Goal: Transaction & Acquisition: Purchase product/service

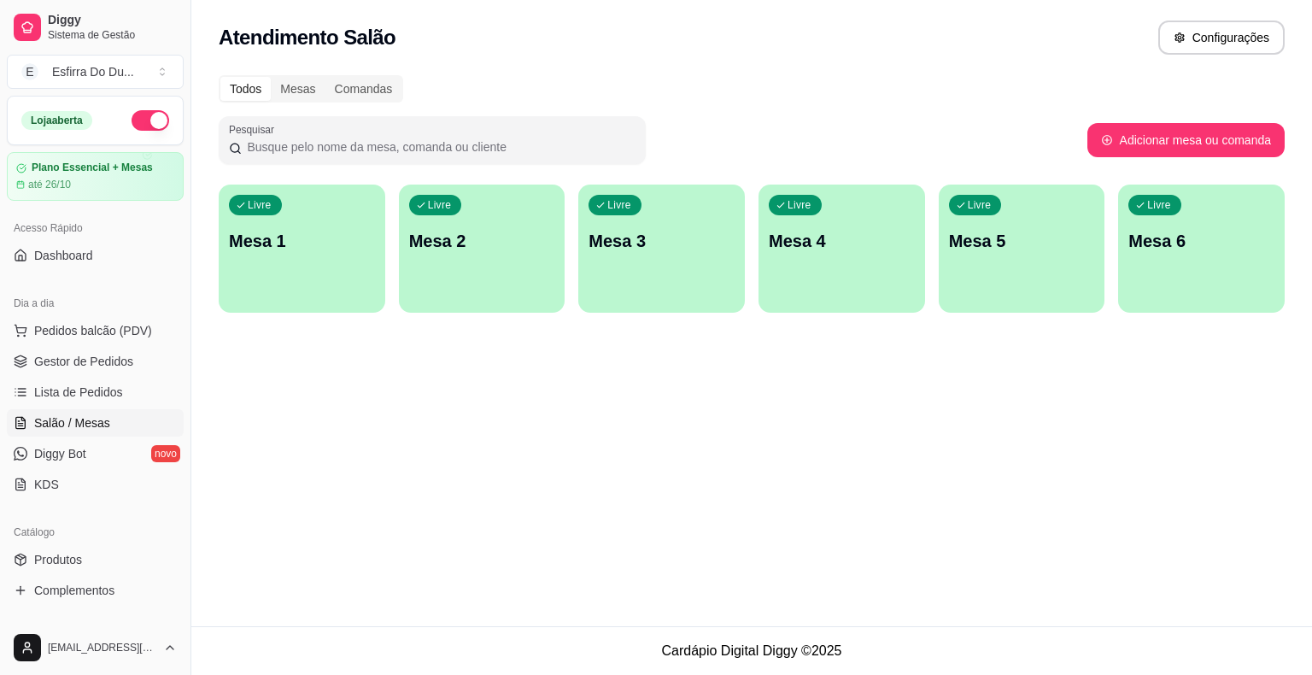
click at [129, 322] on span "Pedidos balcão (PDV)" at bounding box center [93, 330] width 118 height 17
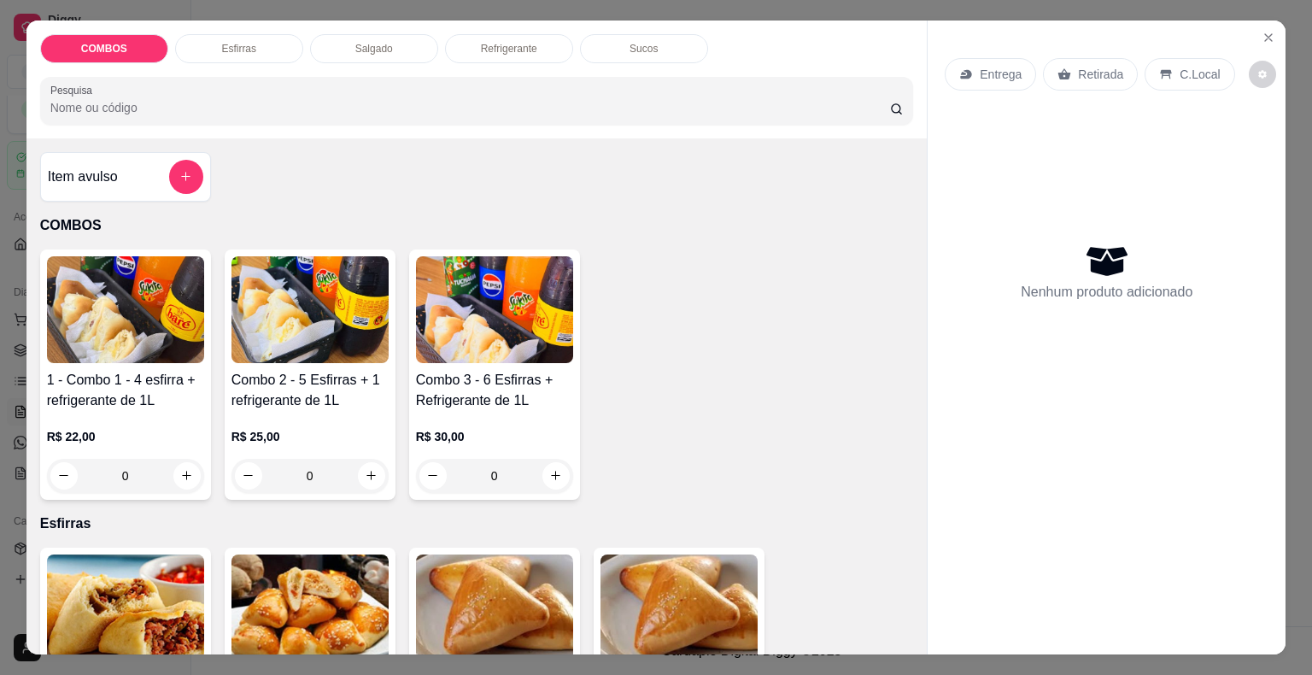
click at [71, 340] on img at bounding box center [125, 309] width 157 height 107
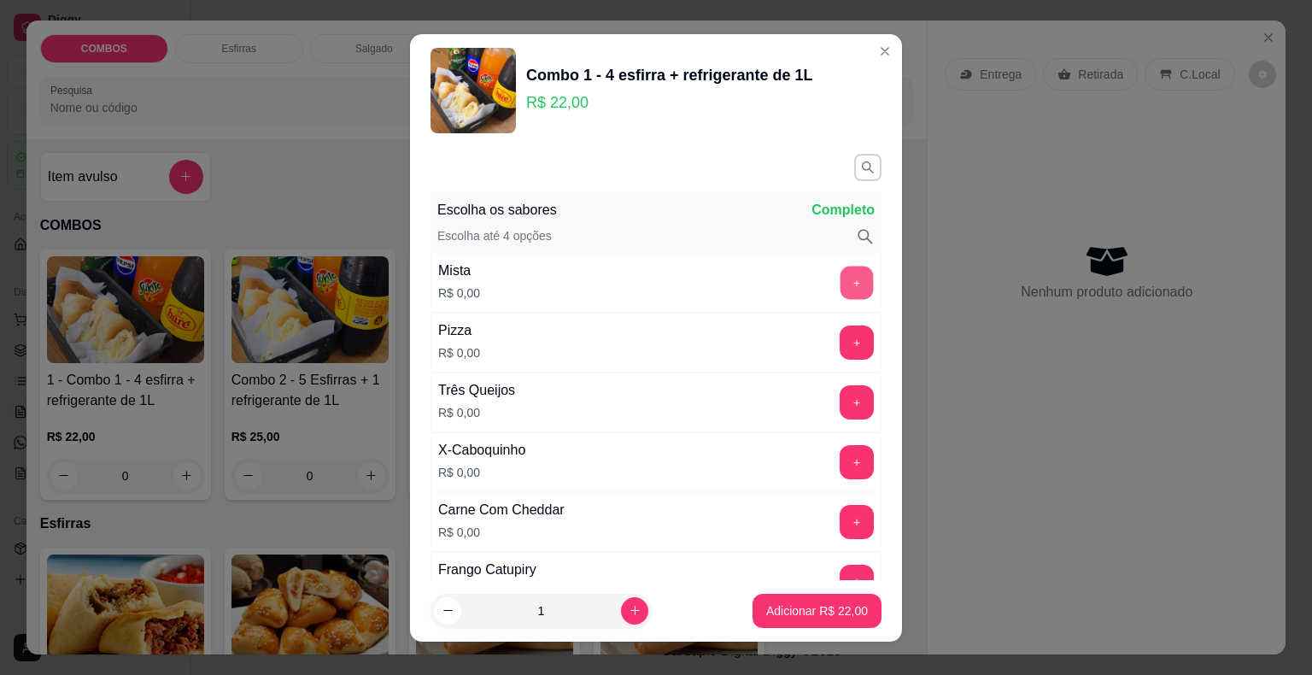
click at [841, 285] on button "+" at bounding box center [857, 282] width 33 height 33
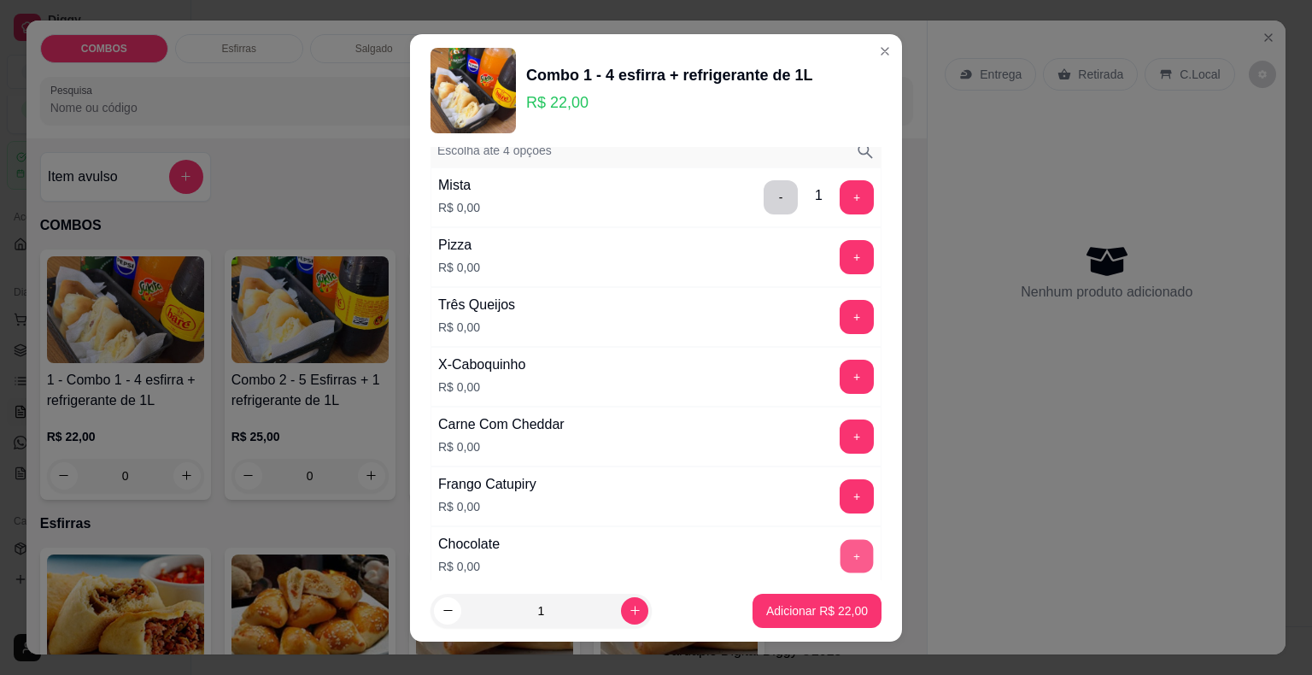
click at [841, 549] on button "+" at bounding box center [857, 555] width 33 height 33
click at [841, 375] on button "+" at bounding box center [857, 376] width 33 height 33
click at [840, 426] on button "+" at bounding box center [857, 437] width 34 height 34
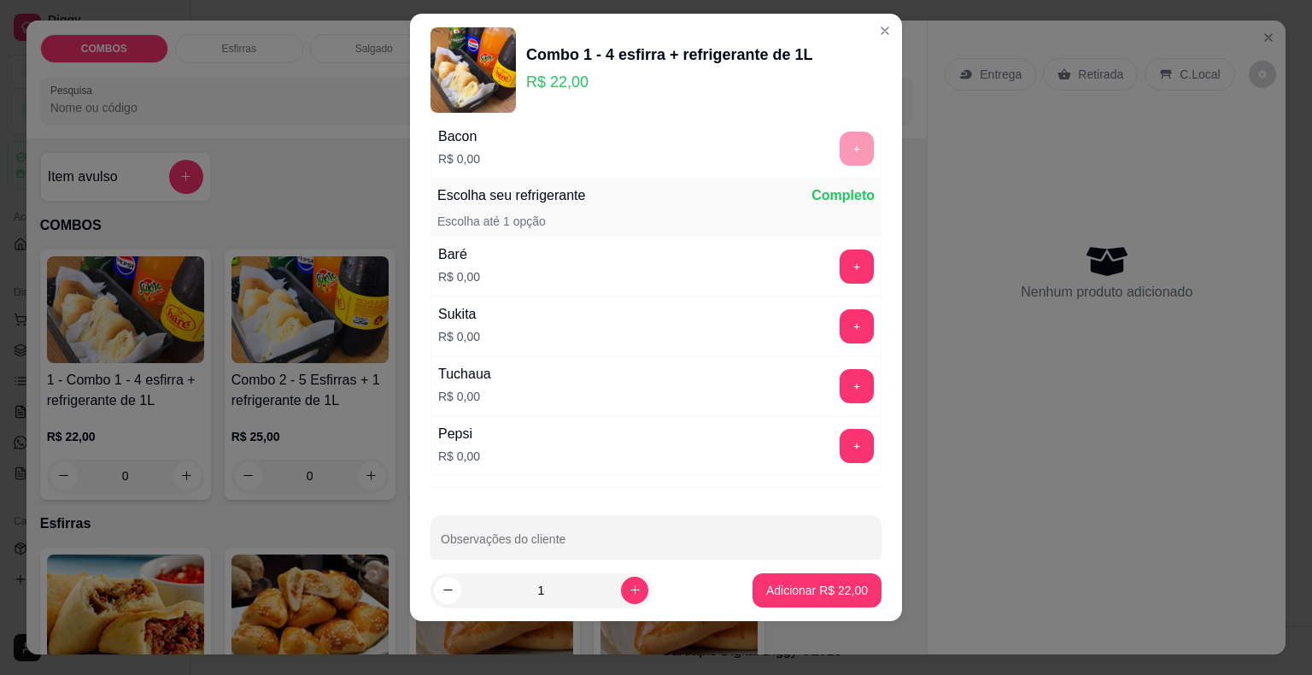
scroll to position [851, 0]
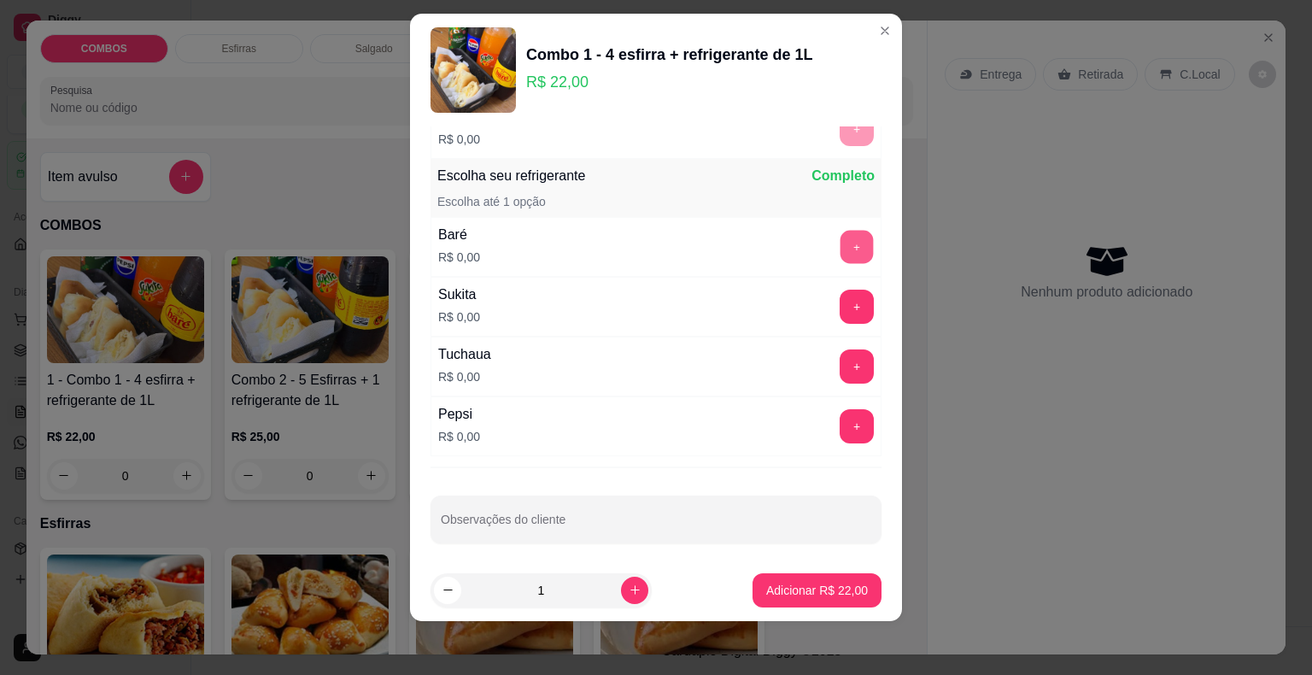
click at [841, 245] on button "+" at bounding box center [857, 246] width 33 height 33
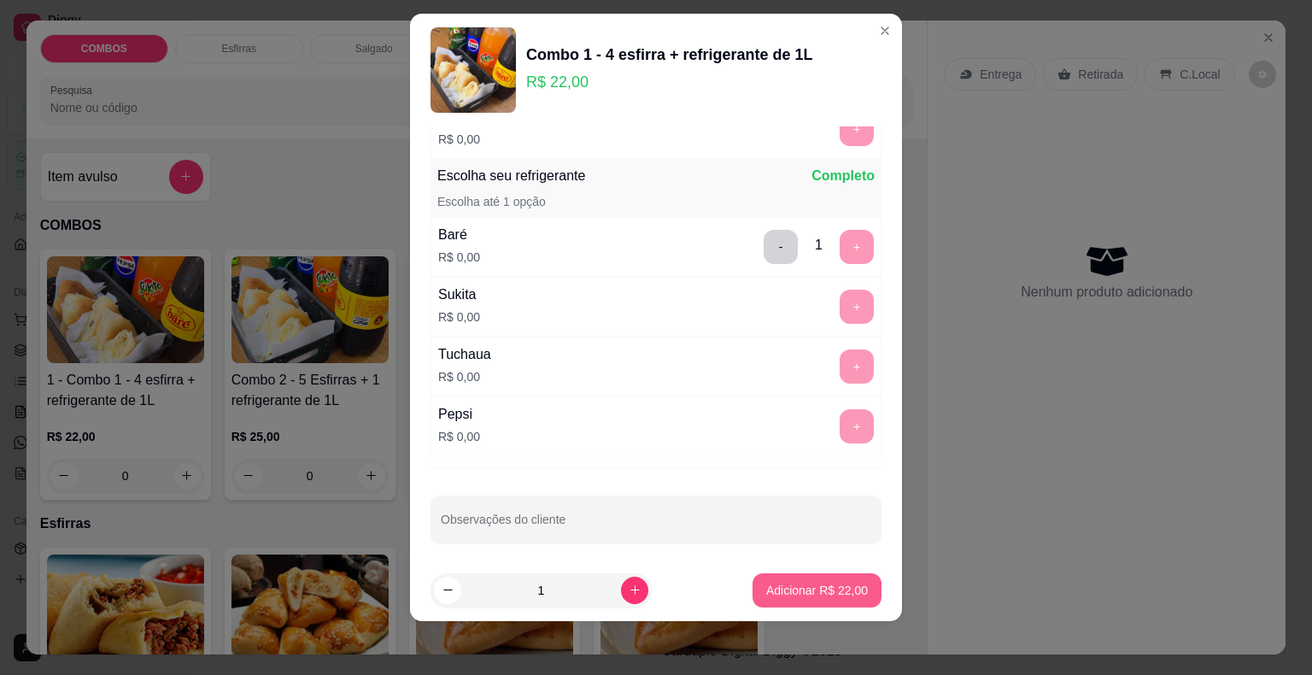
click at [823, 578] on button "Adicionar R$ 22,00" at bounding box center [817, 590] width 129 height 34
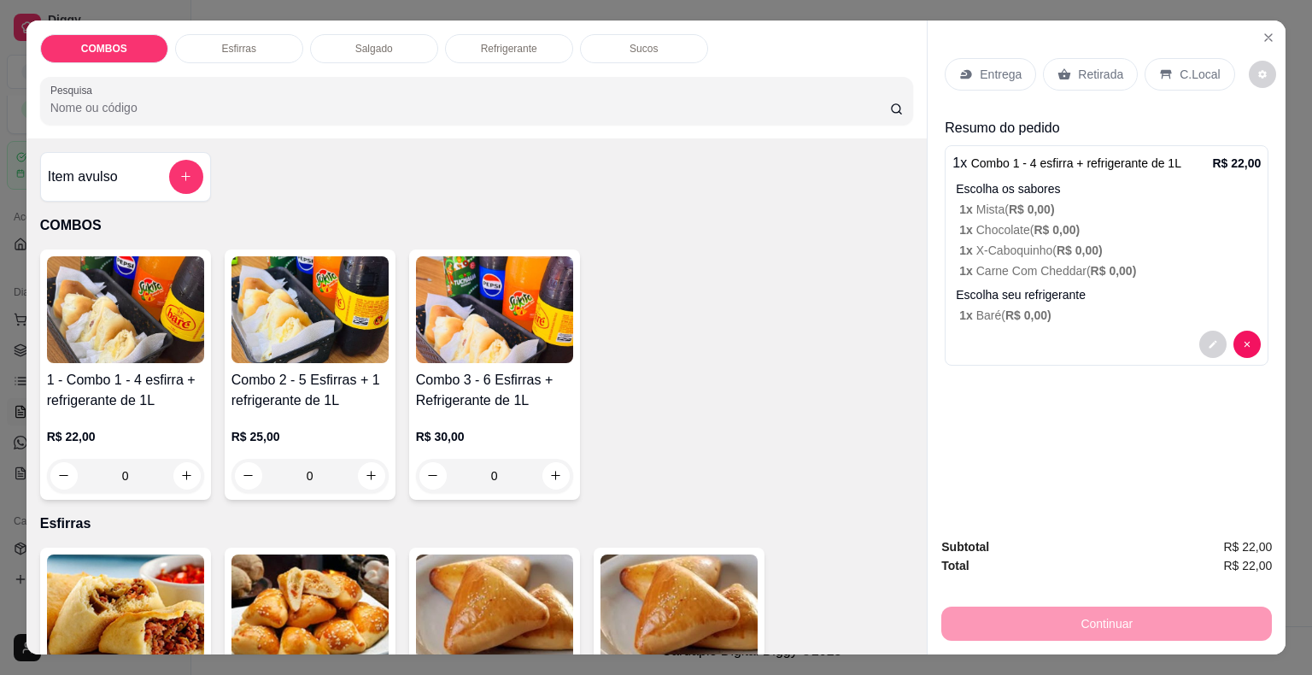
click at [1082, 58] on div "Retirada" at bounding box center [1090, 74] width 95 height 32
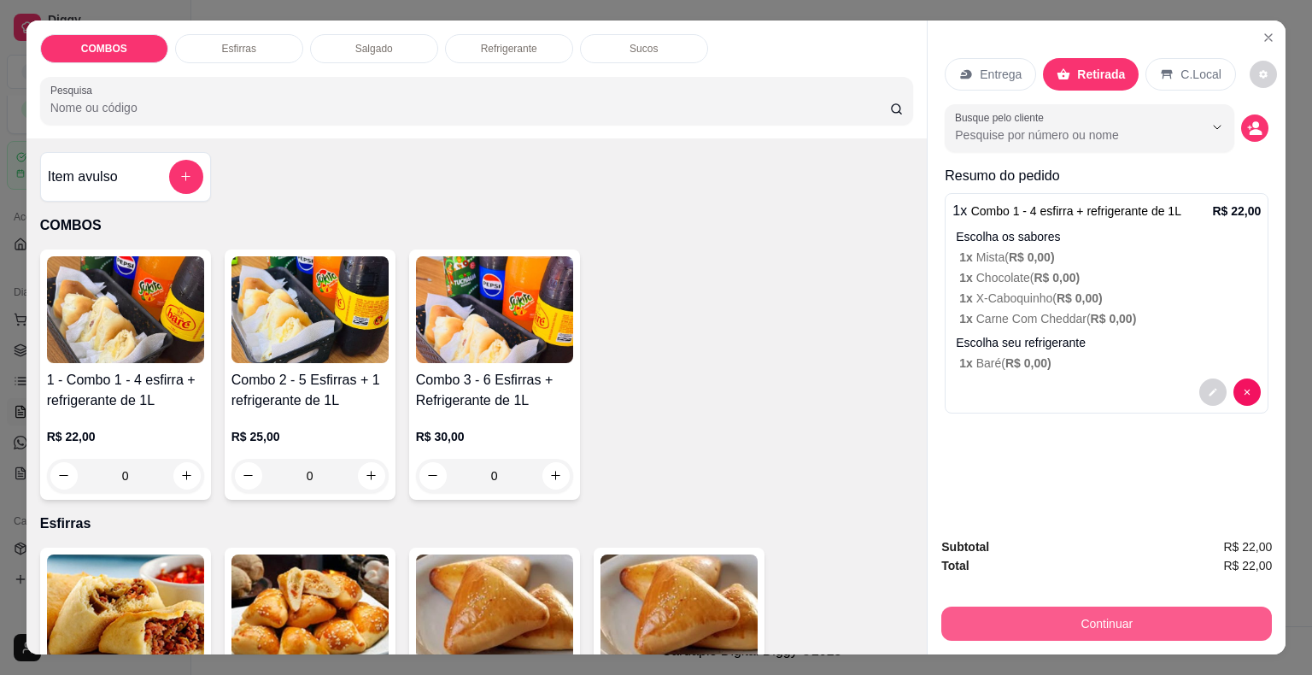
click at [1065, 610] on button "Continuar" at bounding box center [1107, 624] width 331 height 34
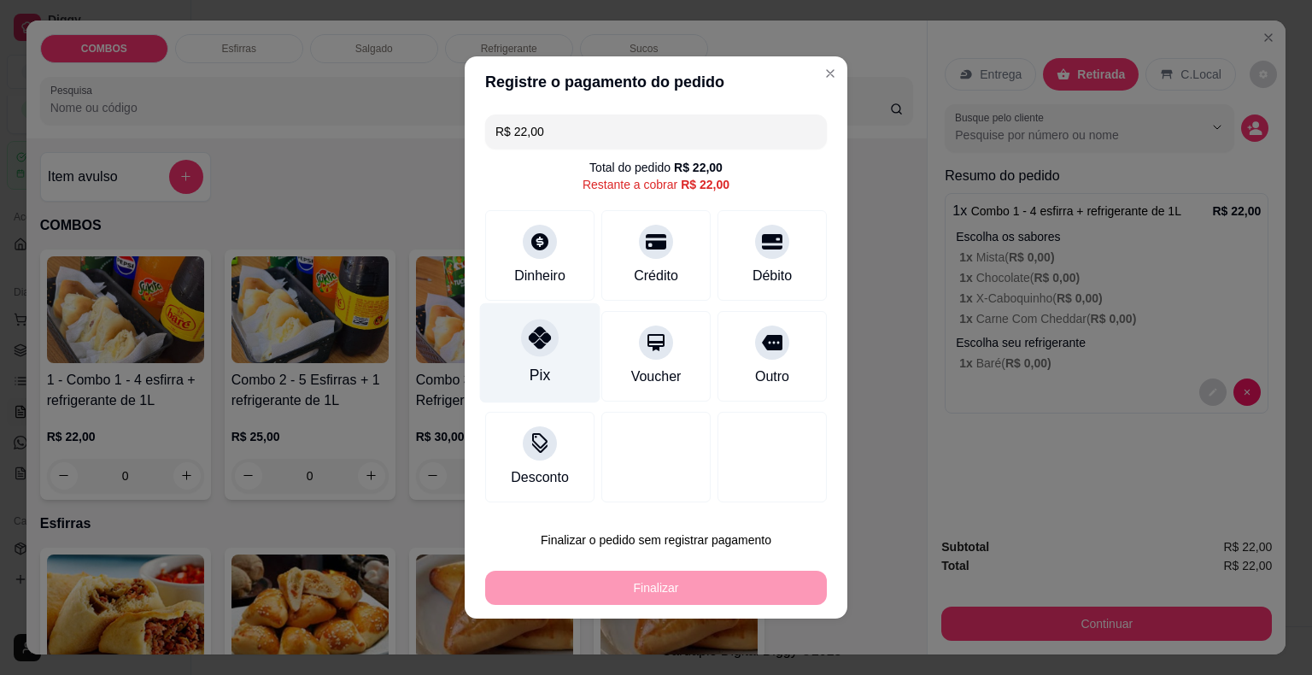
click at [553, 368] on div "Pix" at bounding box center [540, 353] width 120 height 100
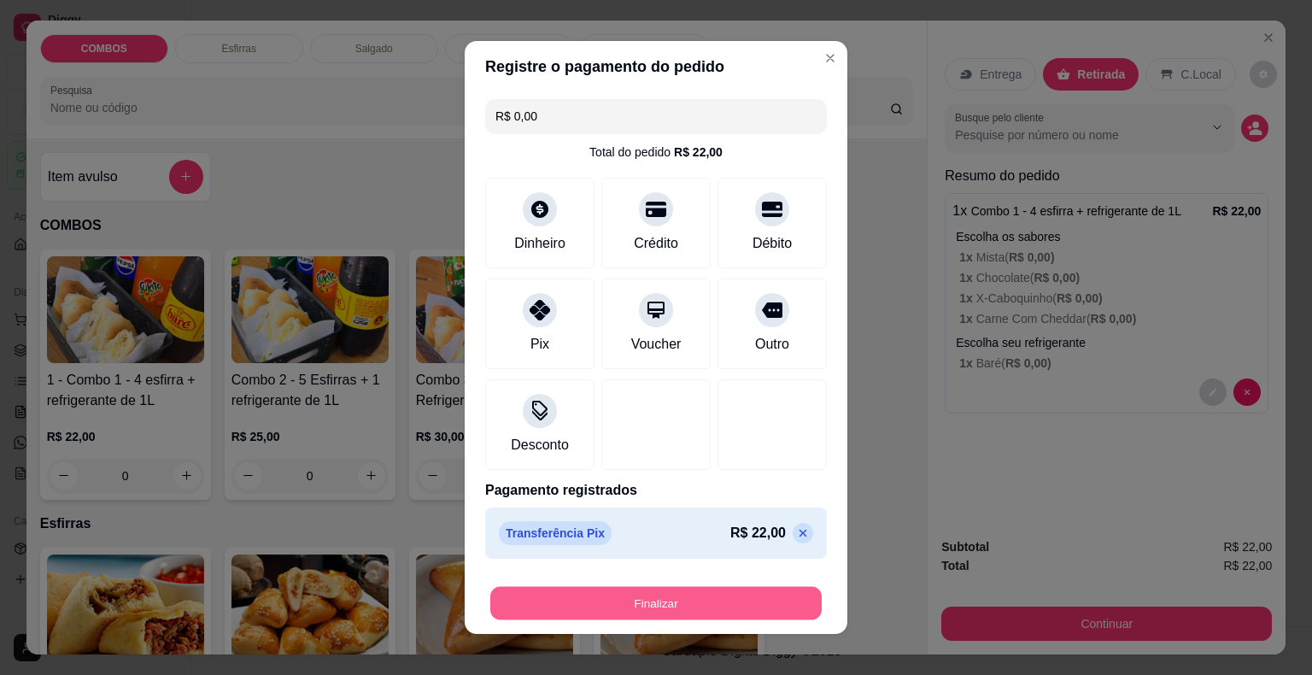
click at [633, 606] on button "Finalizar" at bounding box center [656, 603] width 332 height 33
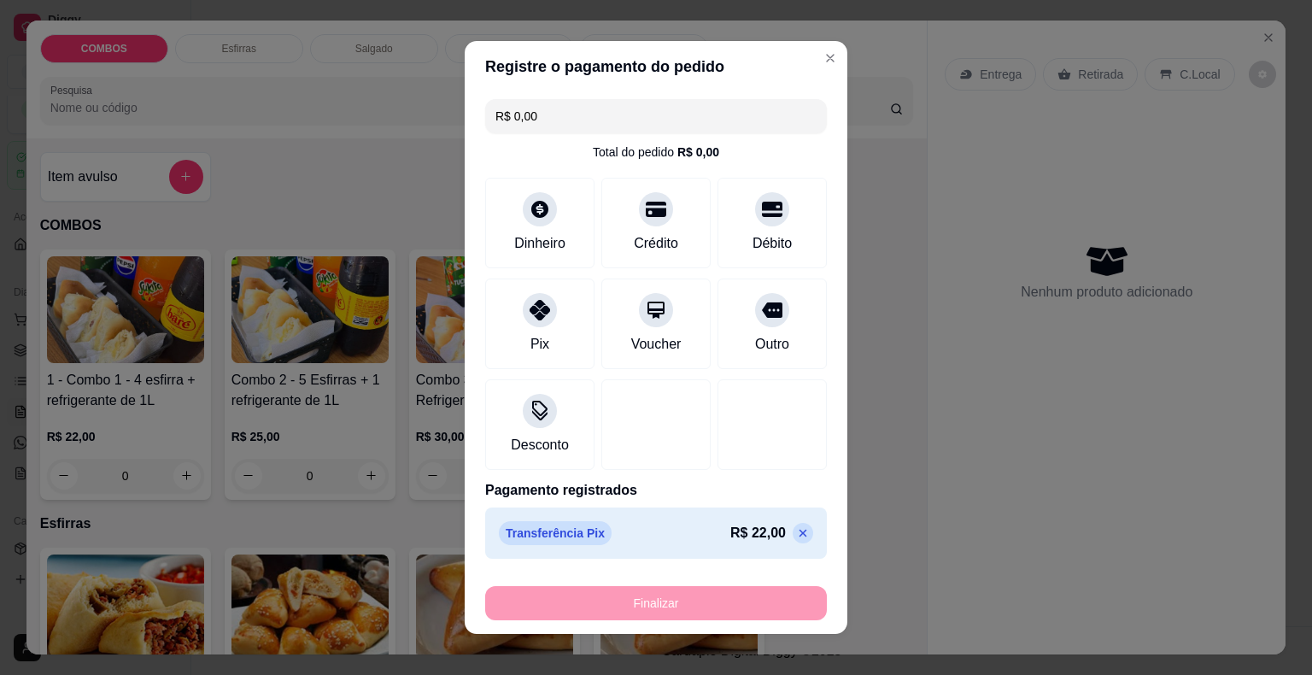
type input "-R$ 22,00"
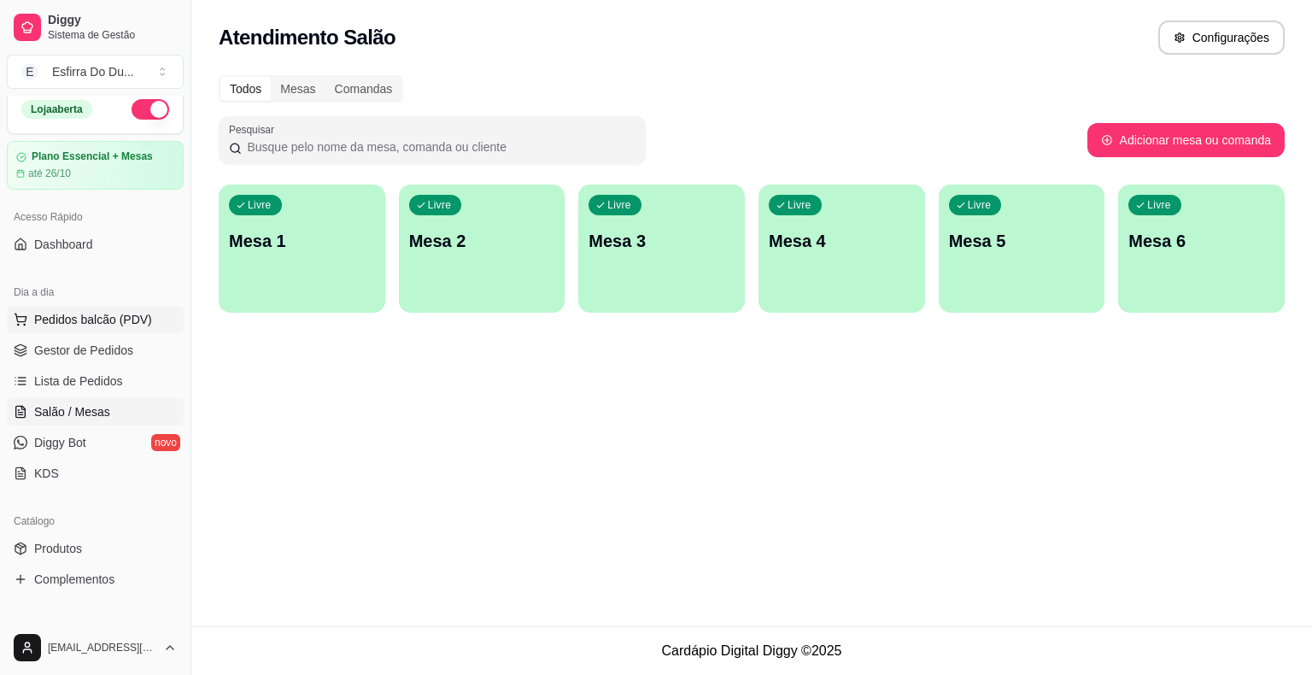
click at [99, 321] on span "Pedidos balcão (PDV)" at bounding box center [93, 319] width 118 height 17
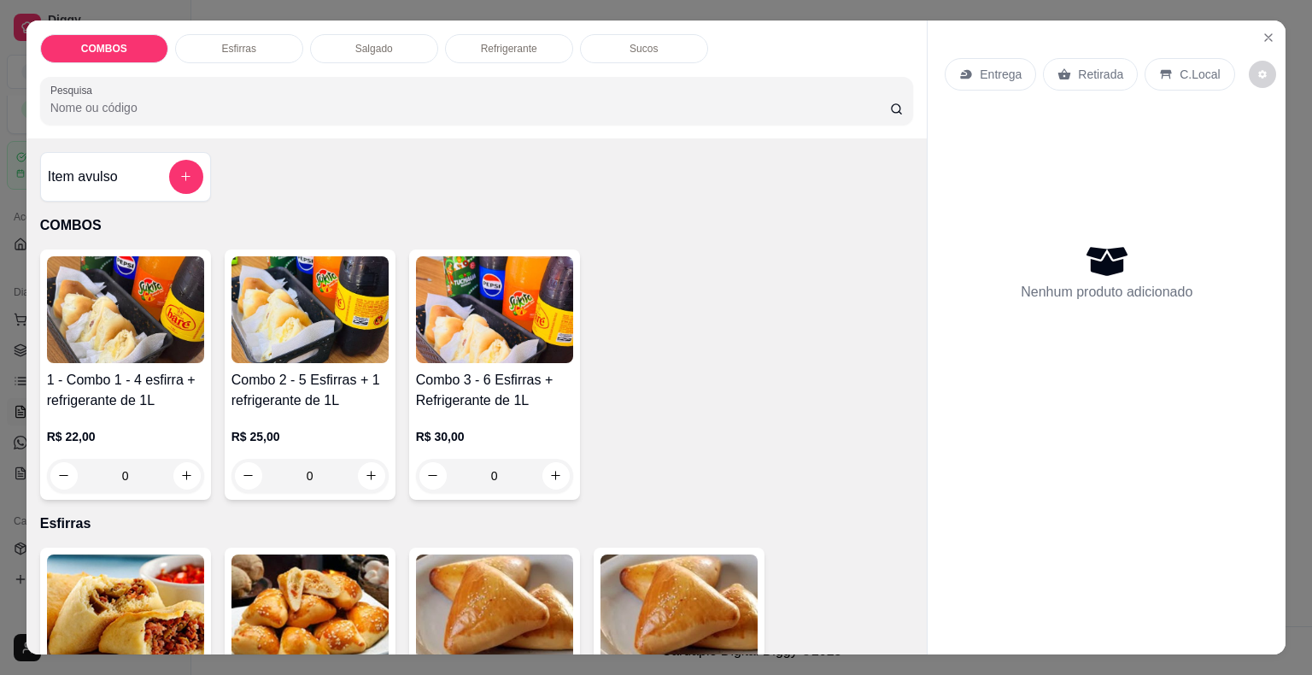
click at [326, 304] on img at bounding box center [310, 309] width 157 height 107
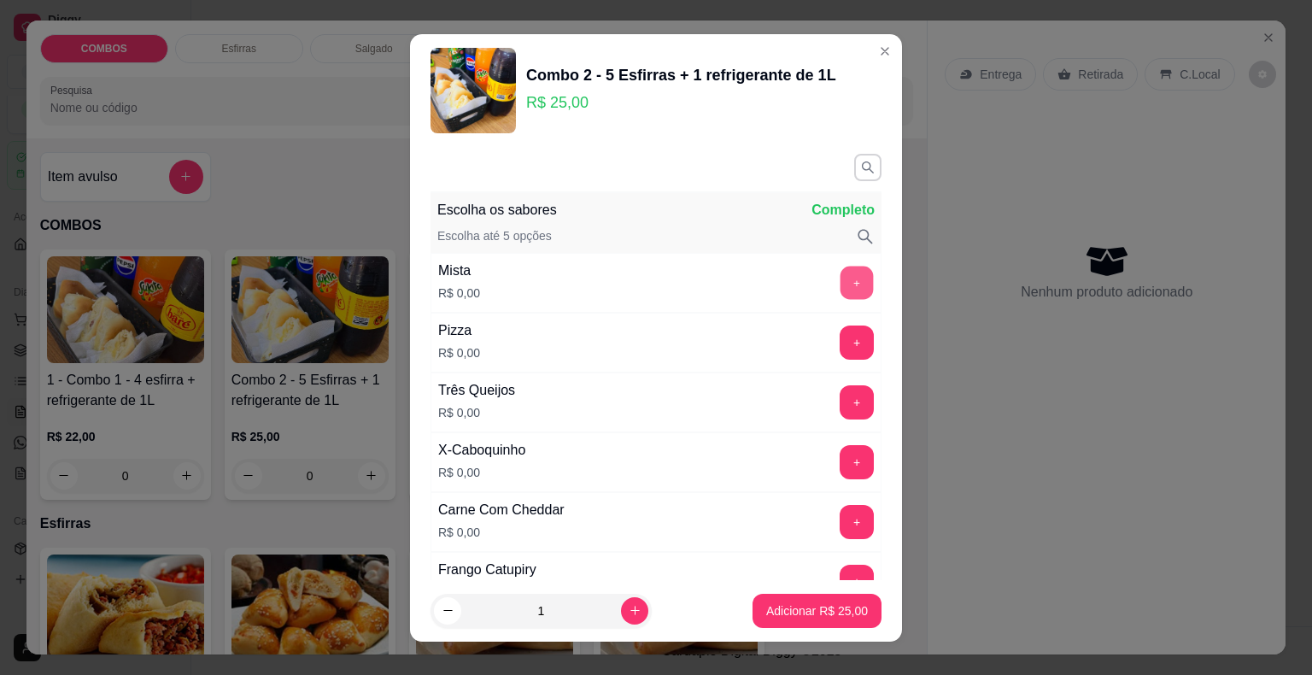
click at [841, 278] on button "+" at bounding box center [857, 282] width 33 height 33
click at [840, 405] on button "+" at bounding box center [857, 402] width 34 height 34
click at [841, 405] on button "+" at bounding box center [857, 401] width 33 height 33
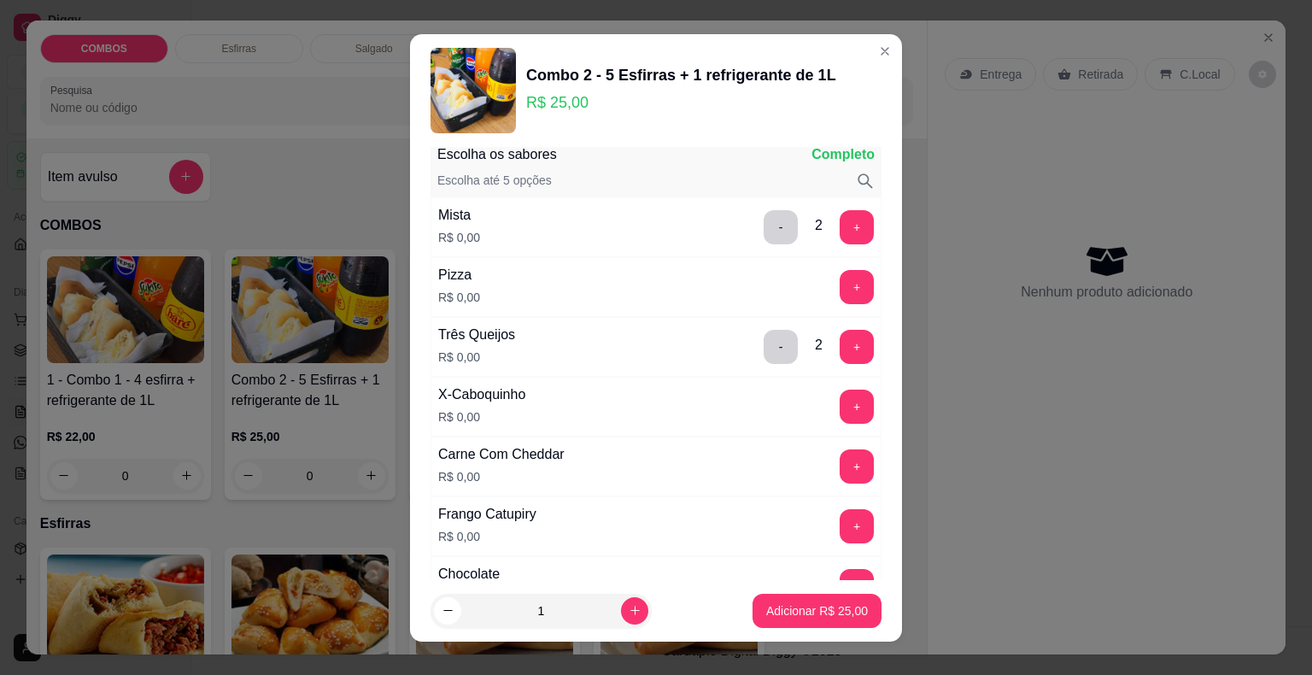
scroll to position [171, 0]
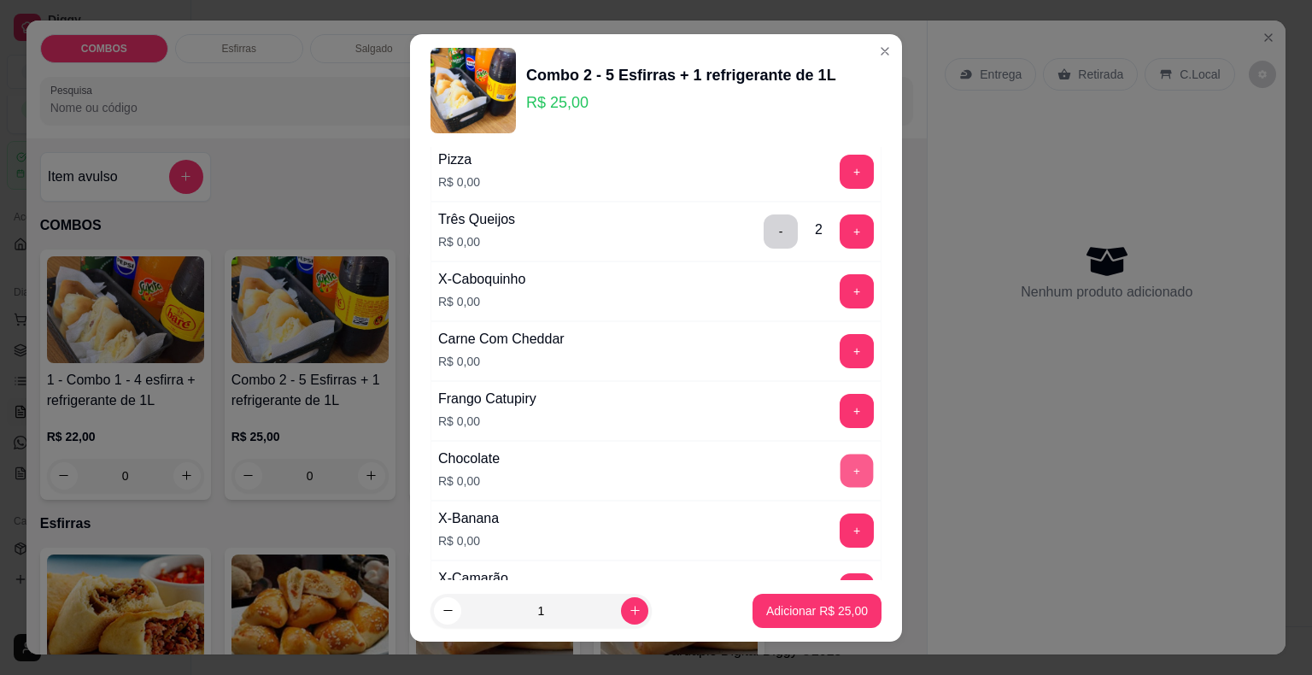
click at [841, 468] on button "+" at bounding box center [857, 470] width 33 height 33
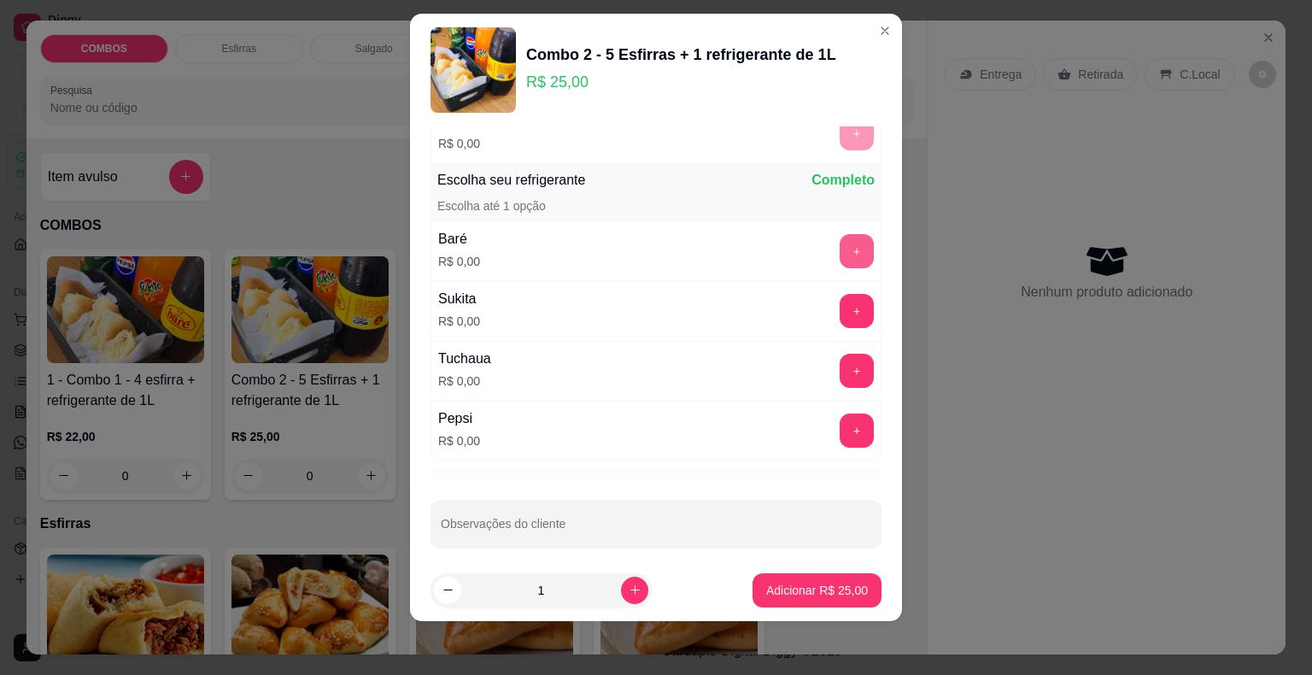
scroll to position [851, 0]
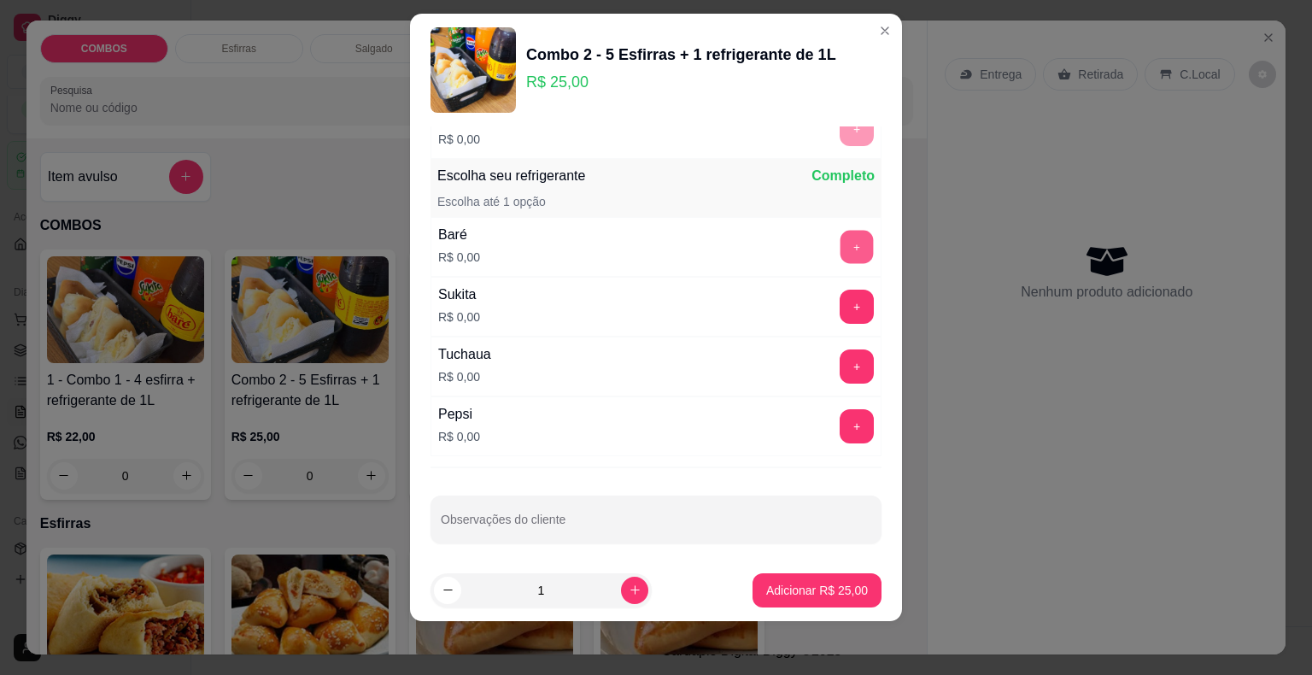
click at [841, 234] on button "+" at bounding box center [857, 246] width 33 height 33
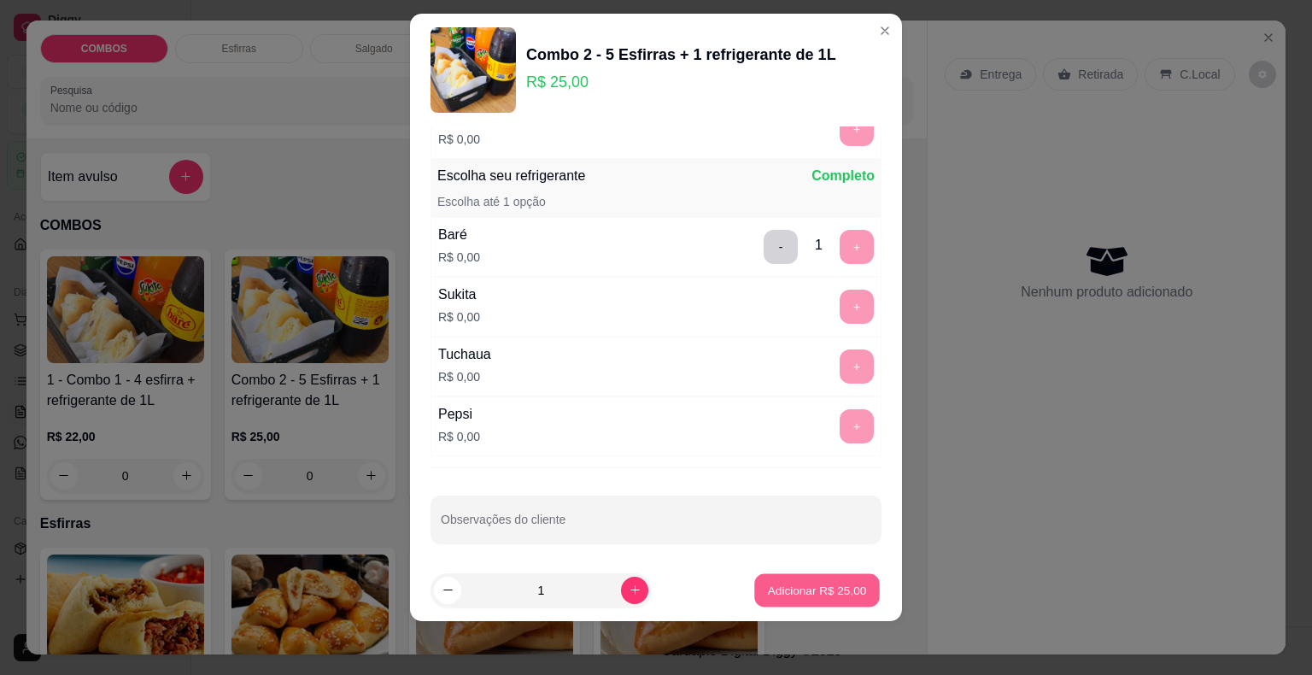
click at [842, 591] on p "Adicionar R$ 25,00" at bounding box center [817, 590] width 99 height 16
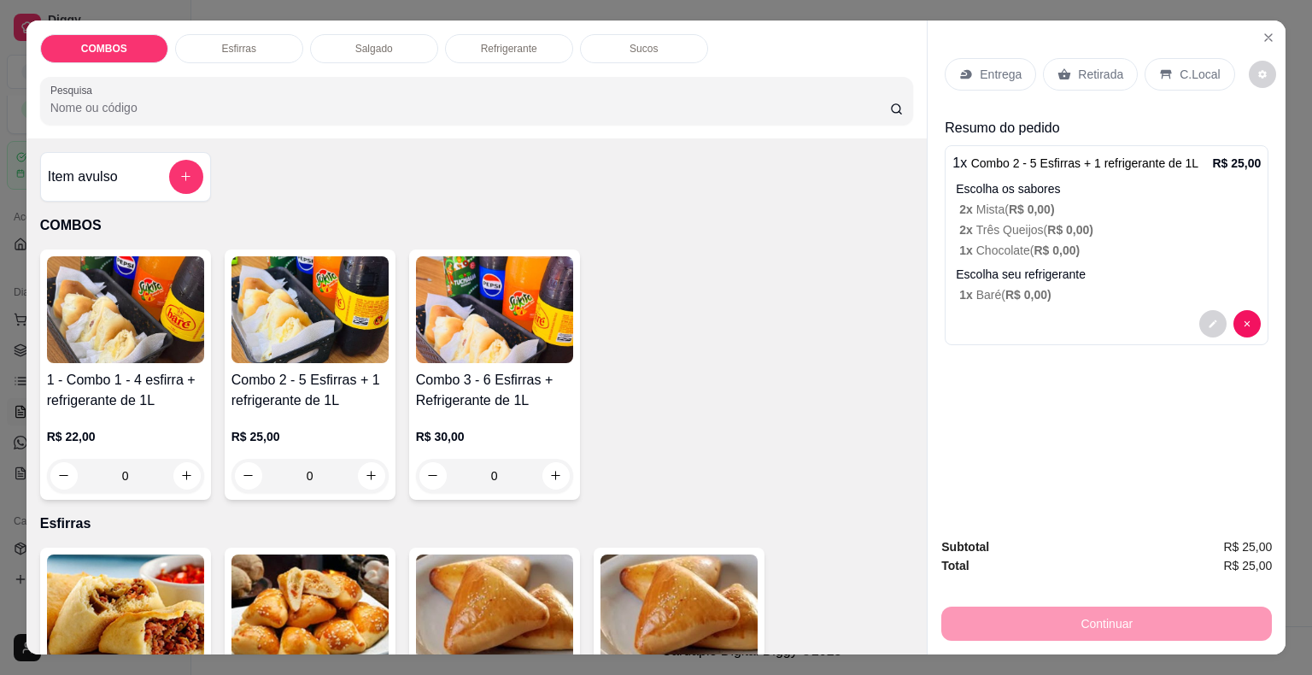
click at [1102, 71] on p "Retirada" at bounding box center [1100, 74] width 45 height 17
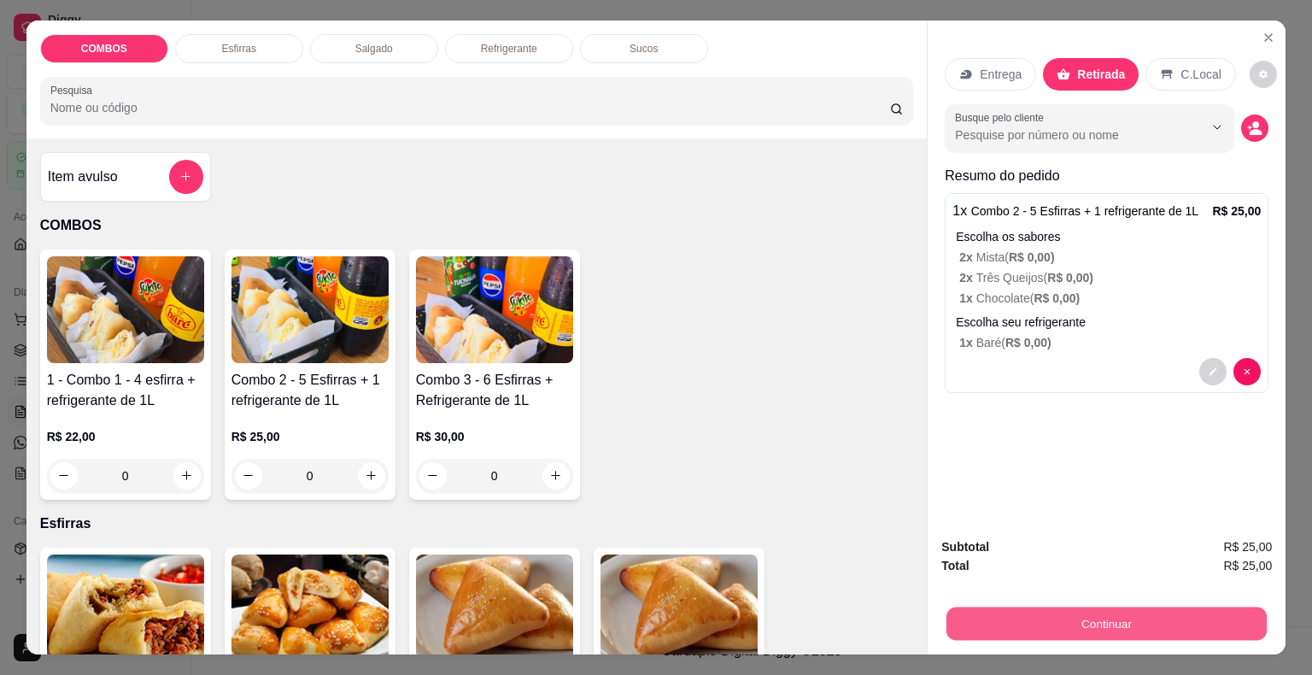
click at [1083, 625] on button "Continuar" at bounding box center [1107, 623] width 320 height 33
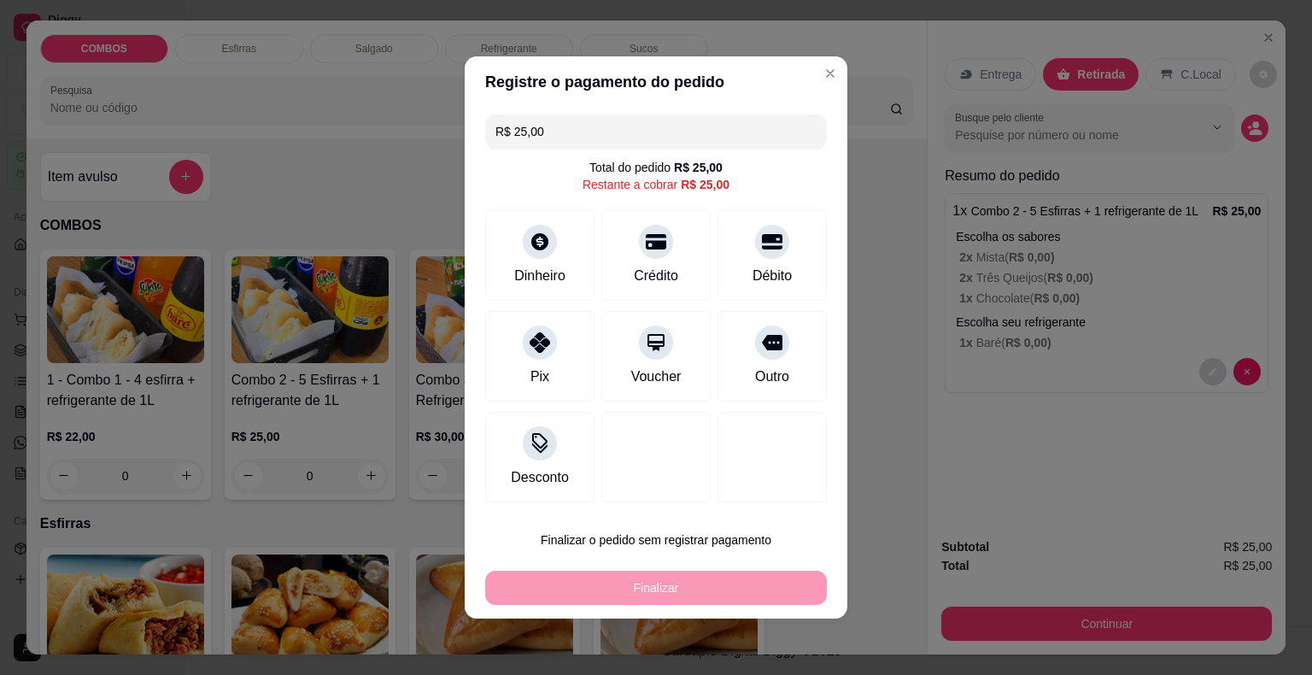
click at [470, 348] on div "R$ 25,00 Total do pedido R$ 25,00 Restante a cobrar R$ 25,00 Dinheiro Crédito D…" at bounding box center [656, 309] width 383 height 402
click at [534, 346] on icon at bounding box center [540, 337] width 22 height 22
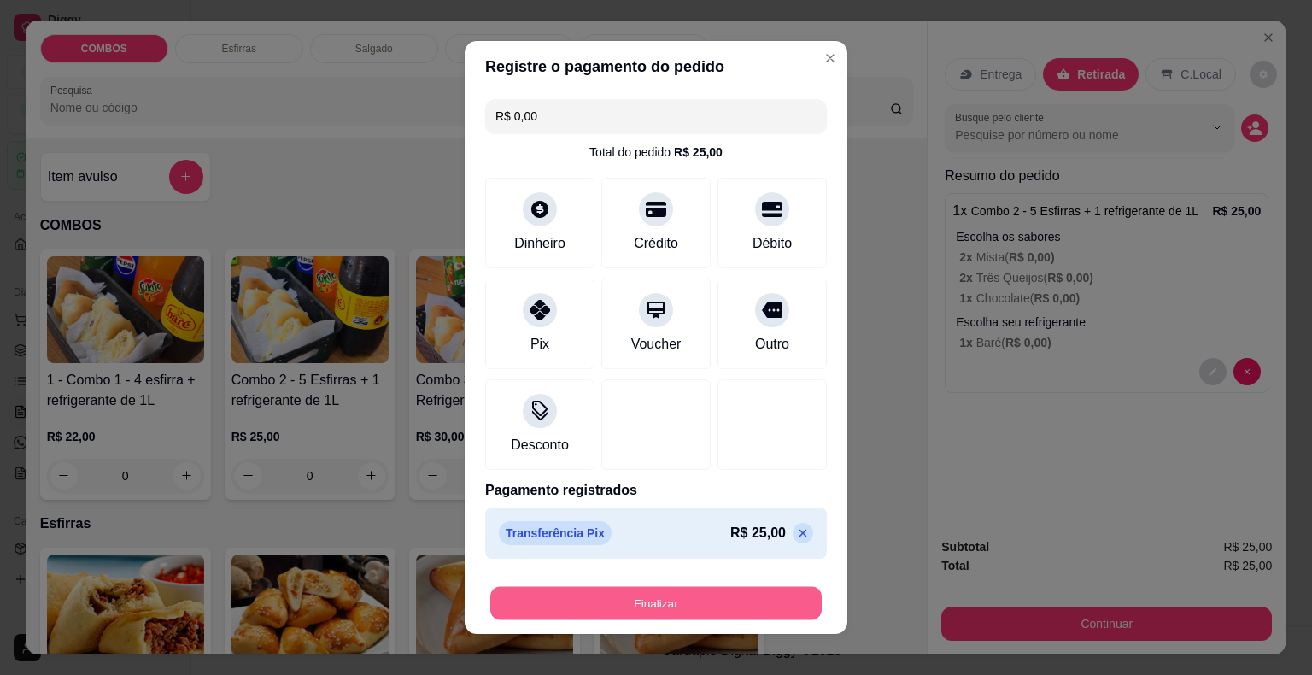
click at [615, 607] on button "Finalizar" at bounding box center [656, 603] width 332 height 33
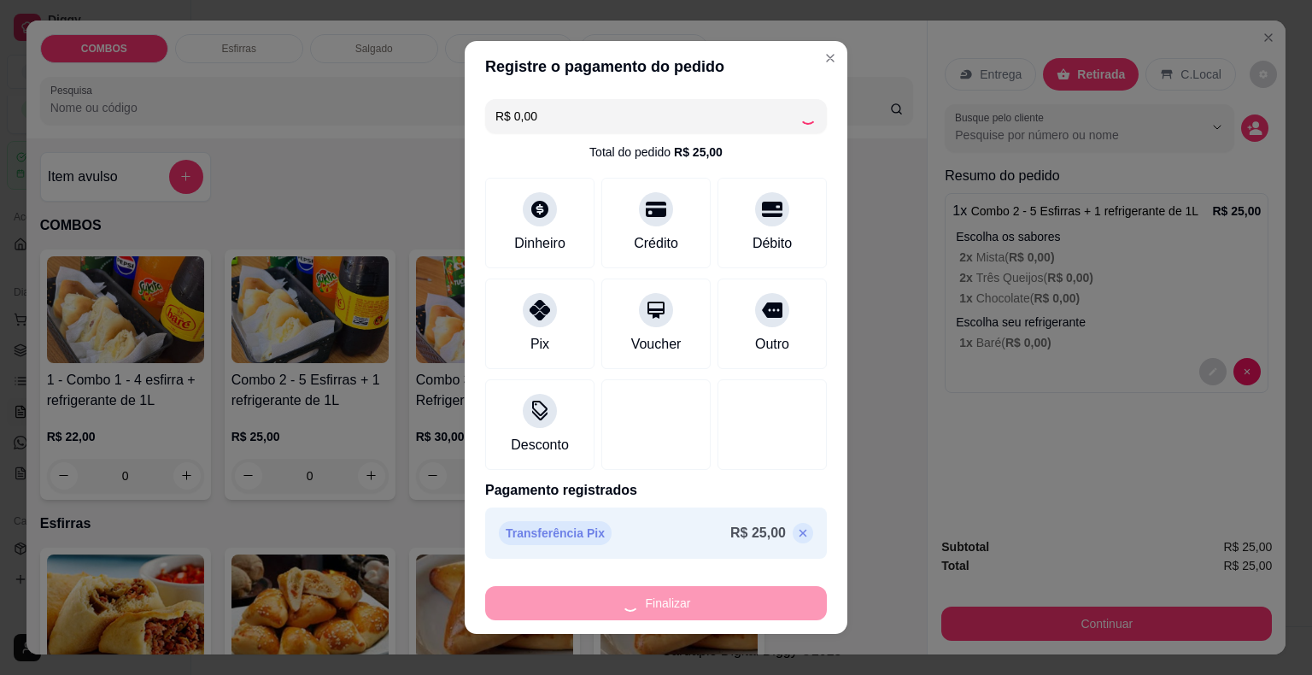
type input "-R$ 25,00"
